Goal: Transaction & Acquisition: Book appointment/travel/reservation

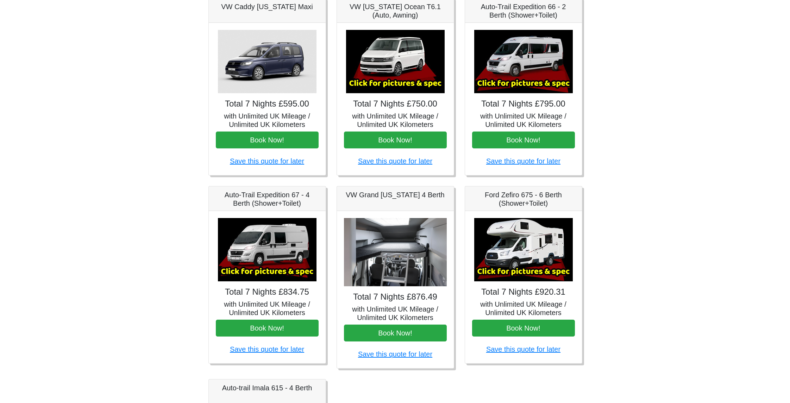
scroll to position [90, 0]
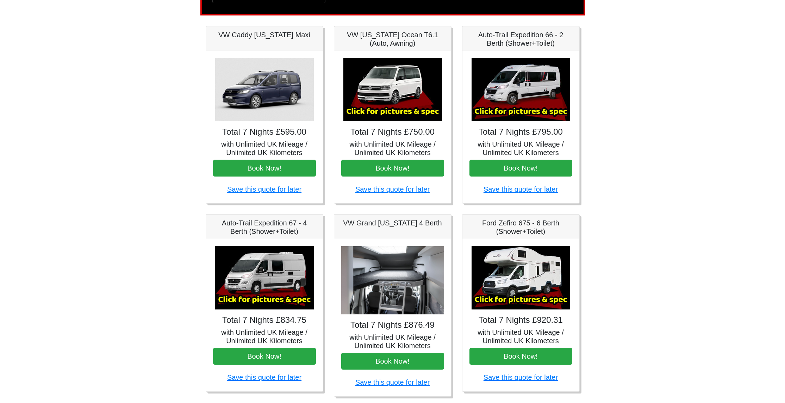
click at [397, 109] on img at bounding box center [392, 89] width 99 height 63
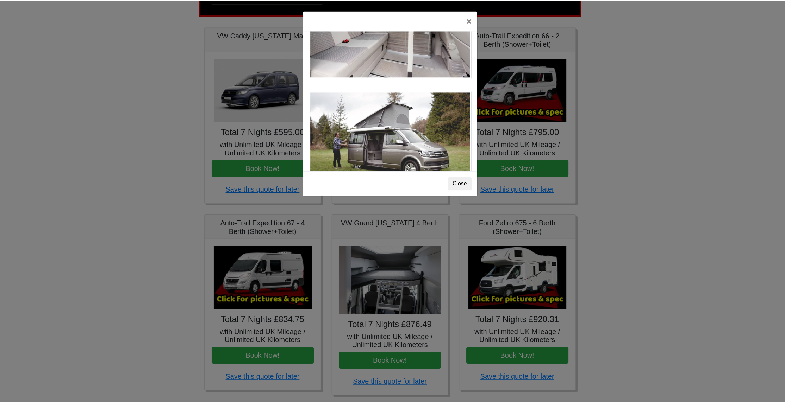
scroll to position [768, 0]
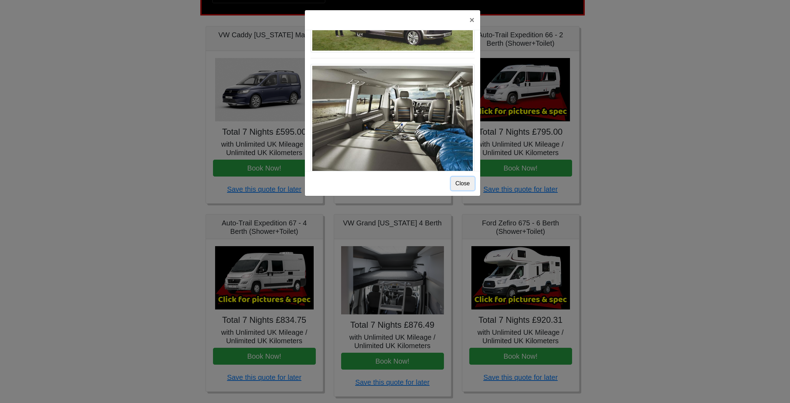
click at [455, 186] on button "Close" at bounding box center [463, 183] width 24 height 13
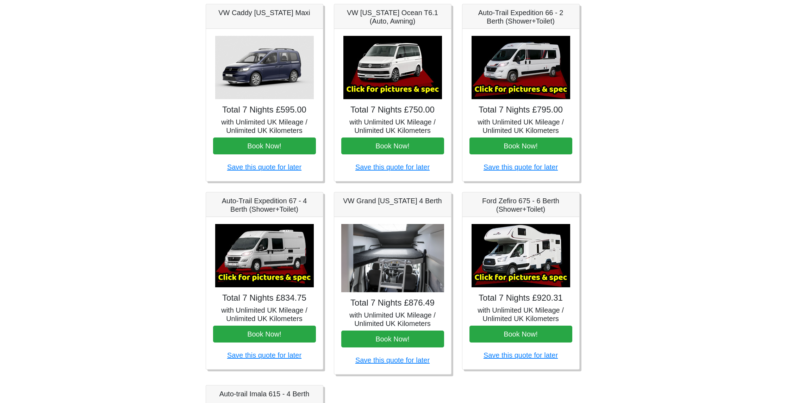
scroll to position [179, 0]
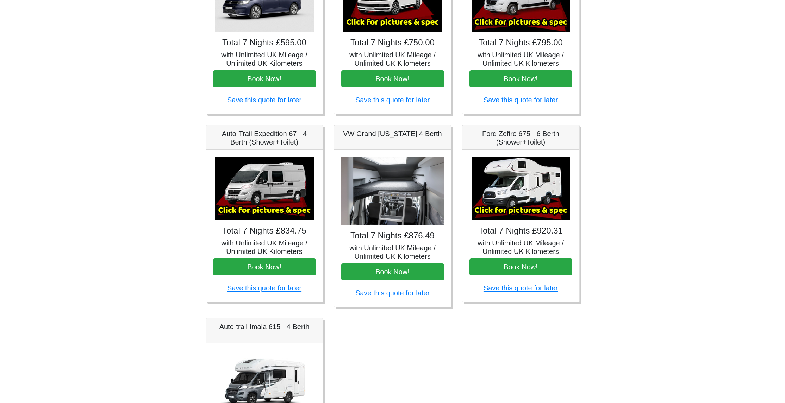
click at [397, 206] on img at bounding box center [392, 191] width 103 height 69
click at [388, 233] on h4 "Total 7 Nights £876.49" at bounding box center [392, 236] width 103 height 10
click at [389, 253] on h5 "with Unlimited UK Mileage / Unlimited UK Kilometers" at bounding box center [392, 252] width 103 height 17
click at [382, 173] on img at bounding box center [392, 191] width 103 height 69
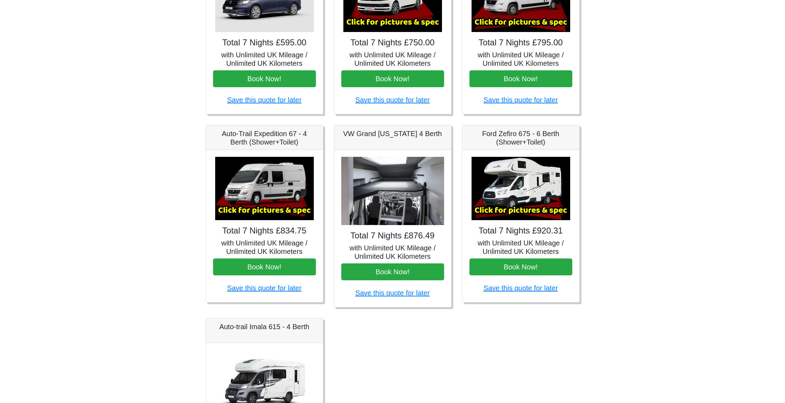
click at [382, 174] on img at bounding box center [392, 191] width 103 height 69
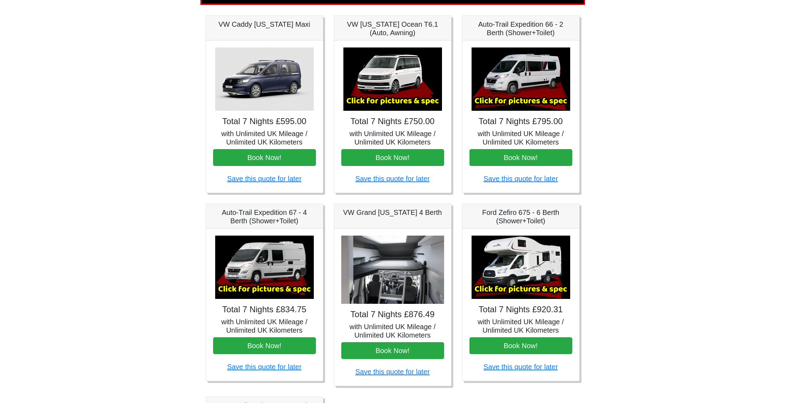
scroll to position [105, 0]
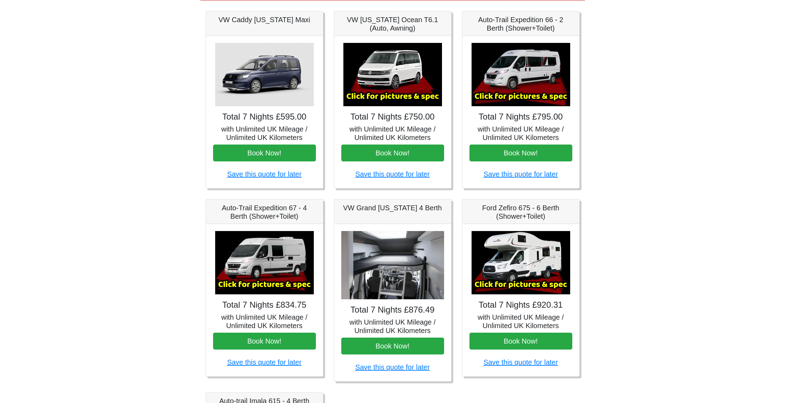
click at [377, 206] on h5 "VW Grand [US_STATE] 4 Berth" at bounding box center [392, 208] width 103 height 8
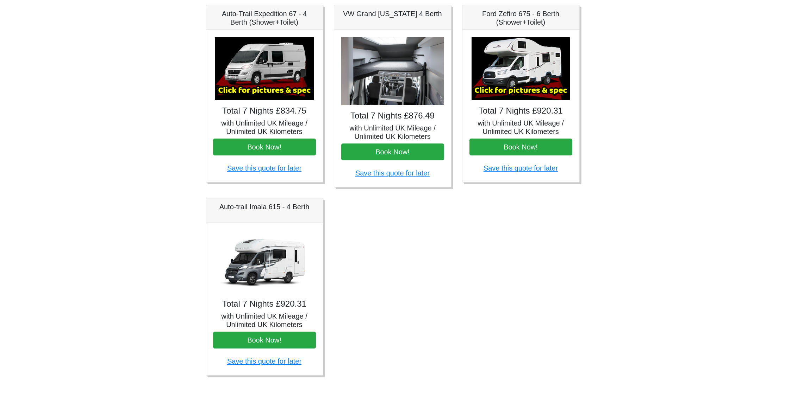
scroll to position [24, 0]
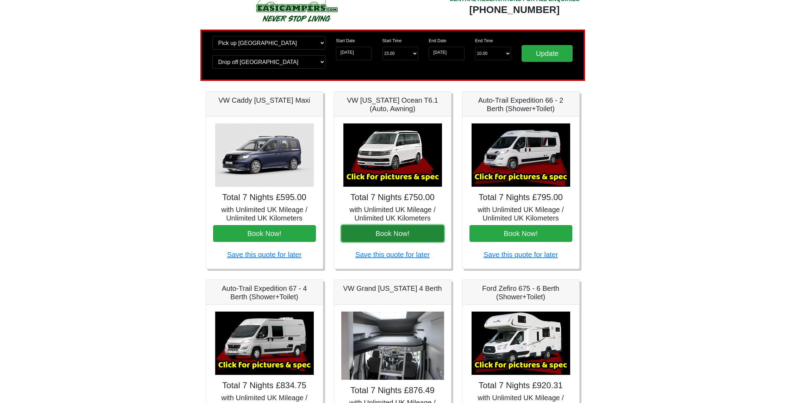
click at [389, 238] on button "Book Now!" at bounding box center [392, 233] width 103 height 17
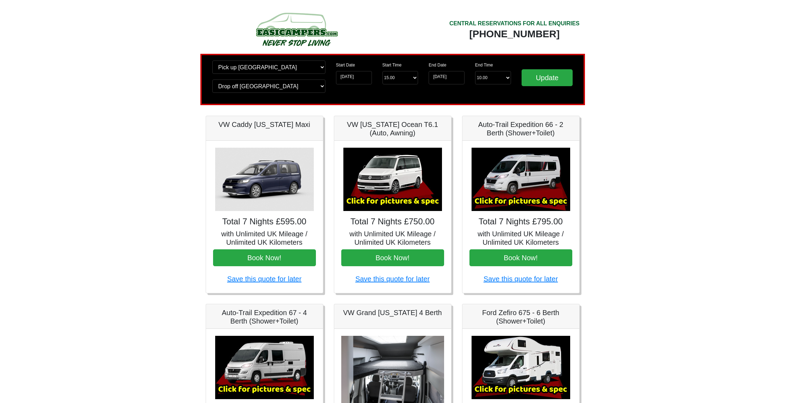
scroll to position [4, 0]
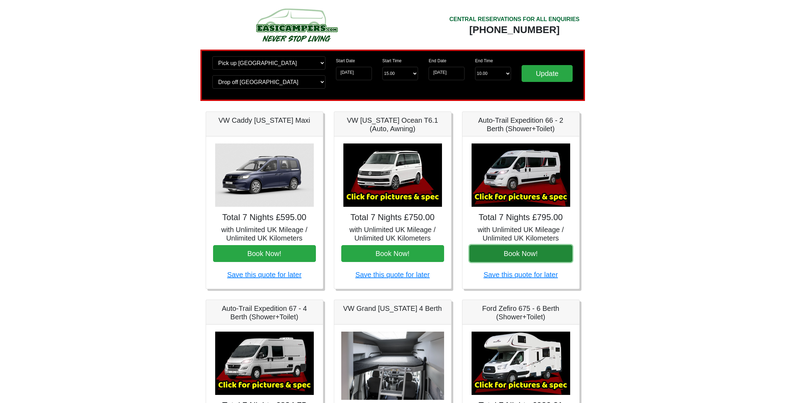
click at [519, 257] on button "Book Now!" at bounding box center [520, 253] width 103 height 17
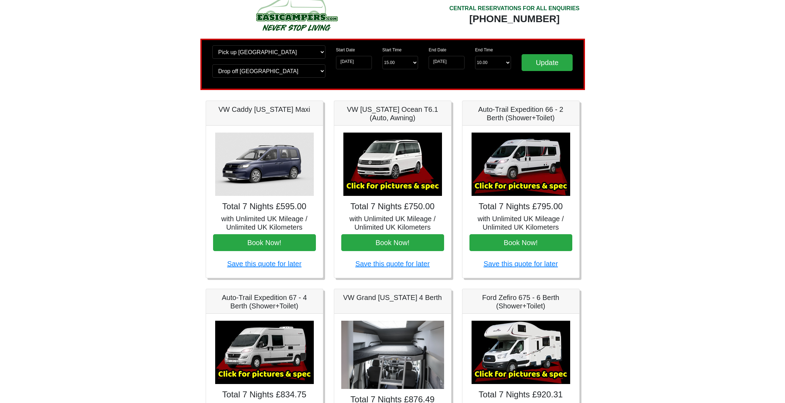
scroll to position [0, 0]
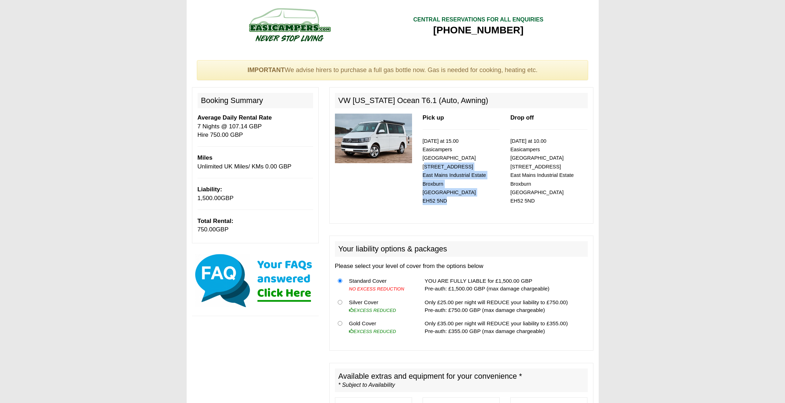
drag, startPoint x: 445, startPoint y: 194, endPoint x: 422, endPoint y: 161, distance: 41.2
click at [422, 161] on div "Pick up [DATE] at 15.00 Easicampers [GEOGRAPHIC_DATA] [STREET_ADDRESS]" at bounding box center [461, 166] width 88 height 104
copy small "1 Drovers Road East Mains Industrial Estate Broxburn Edinburgh EH52 5ND"
click at [493, 188] on p "03/10/2025 at 15.00 Easicampers Edinburgh 1 Drovers Road East Mains Industrial …" at bounding box center [460, 171] width 77 height 69
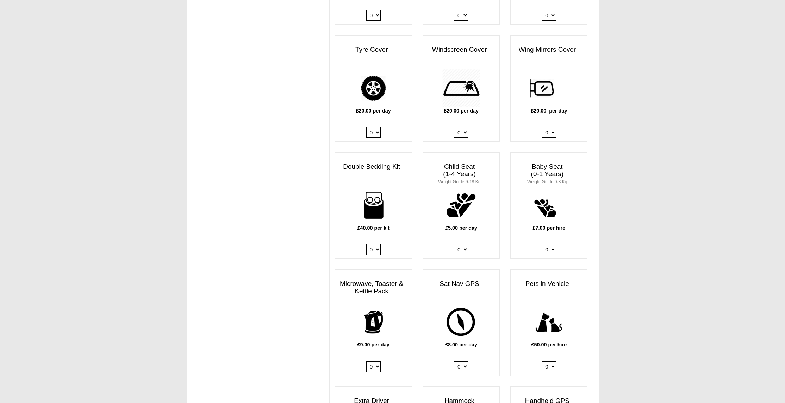
scroll to position [628, 0]
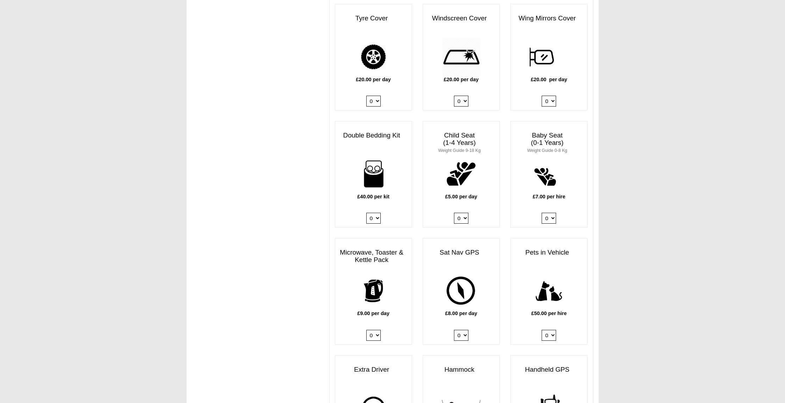
click at [370, 213] on select "0 1 2 3 4" at bounding box center [373, 218] width 14 height 11
select select "Double Bedding Kit x QTY 1 @ 40.00 GBP per kit."
click at [366, 213] on select "0 1 2 3 4" at bounding box center [373, 218] width 14 height 11
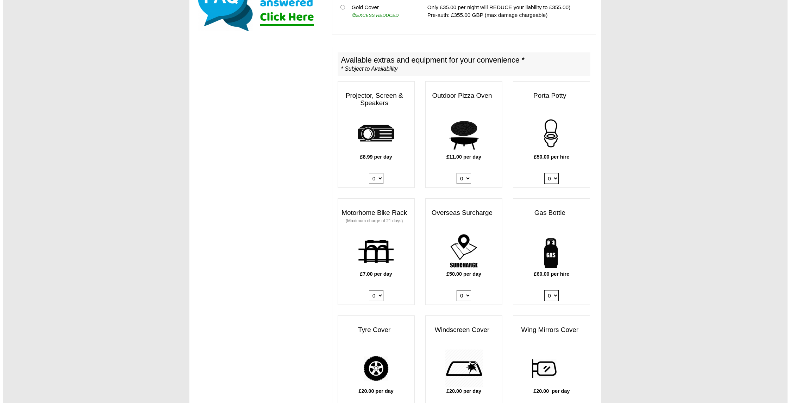
scroll to position [0, 0]
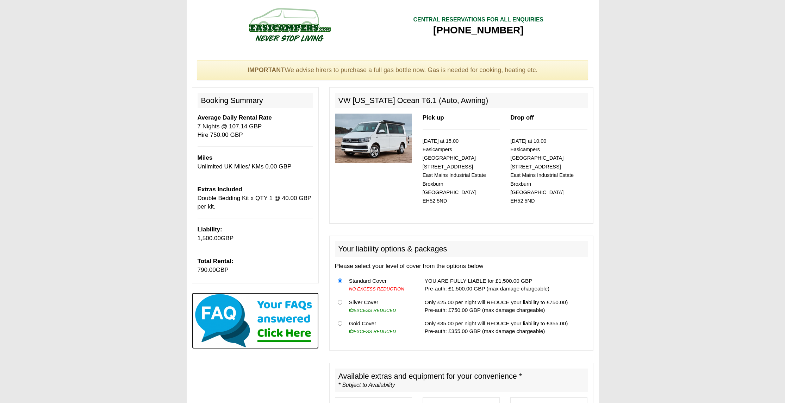
click at [281, 327] on img at bounding box center [255, 321] width 127 height 56
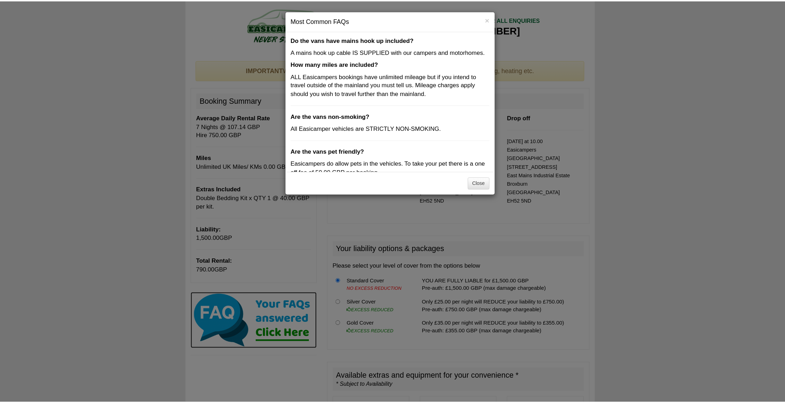
scroll to position [206, 0]
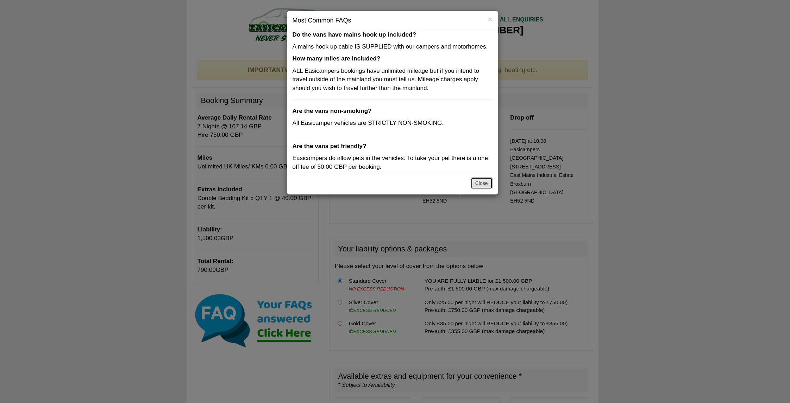
click at [484, 186] on button "Close" at bounding box center [482, 183] width 22 height 12
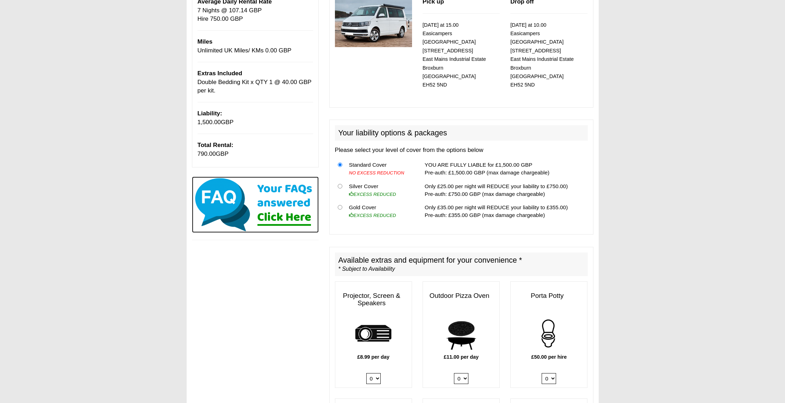
scroll to position [0, 0]
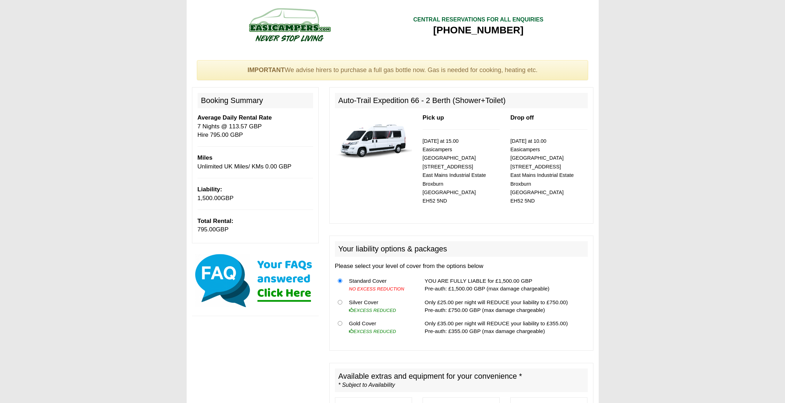
click at [385, 142] on img at bounding box center [373, 139] width 77 height 50
click at [268, 297] on img at bounding box center [255, 281] width 127 height 56
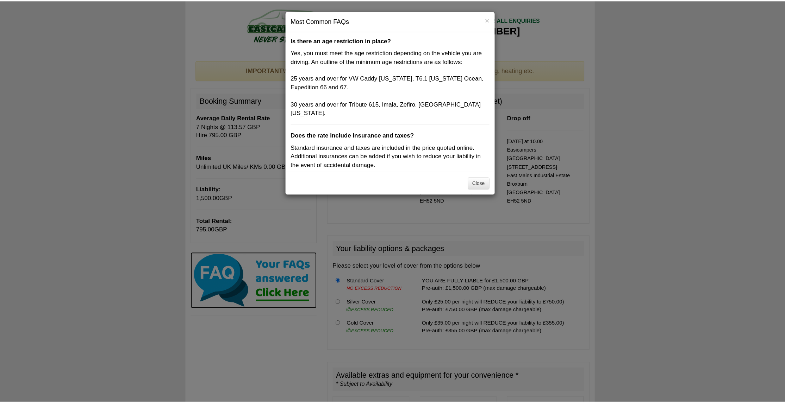
scroll to position [206, 0]
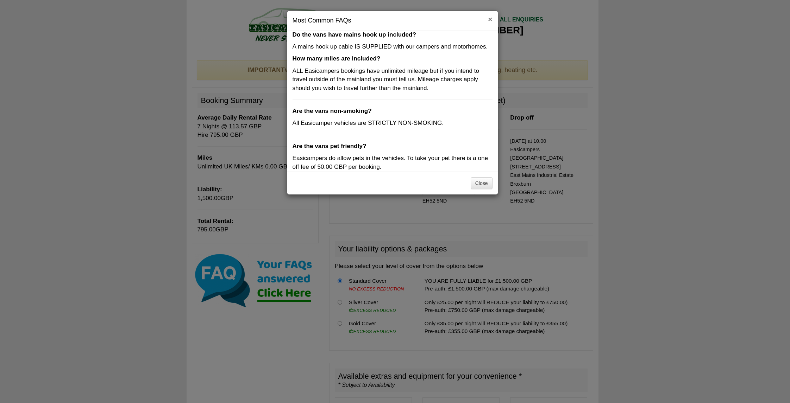
click at [488, 21] on button "×" at bounding box center [490, 18] width 4 height 7
